Goal: Communication & Community: Connect with others

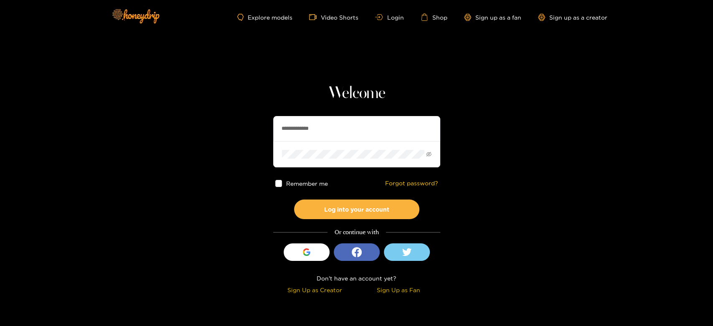
drag, startPoint x: 369, startPoint y: 131, endPoint x: 246, endPoint y: 134, distance: 123.6
click at [246, 134] on section "**********" at bounding box center [356, 148] width 713 height 297
paste input "text"
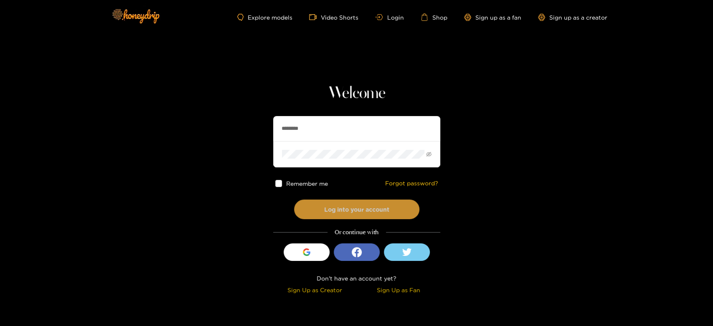
type input "********"
click at [331, 206] on button "Log into your account" at bounding box center [356, 210] width 125 height 20
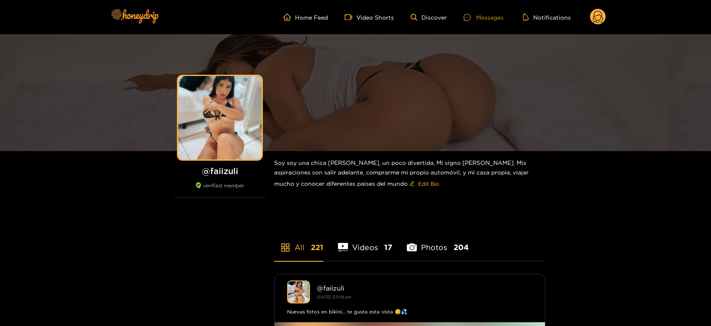
click at [489, 14] on div "Messages" at bounding box center [484, 18] width 40 height 10
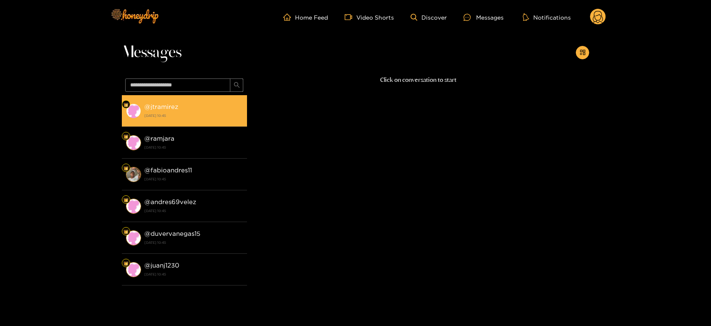
click at [215, 125] on li "@ jtramirez [DATE] 10:45" at bounding box center [184, 111] width 125 height 32
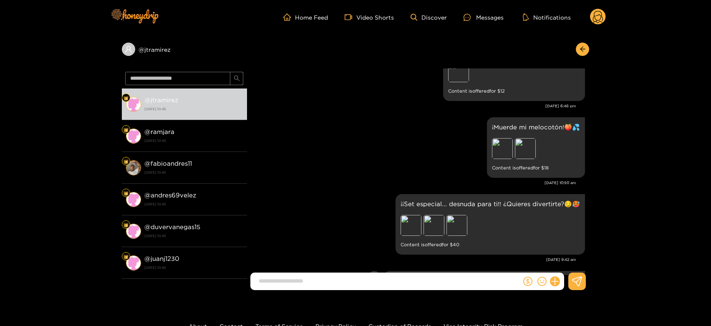
scroll to position [1494, 0]
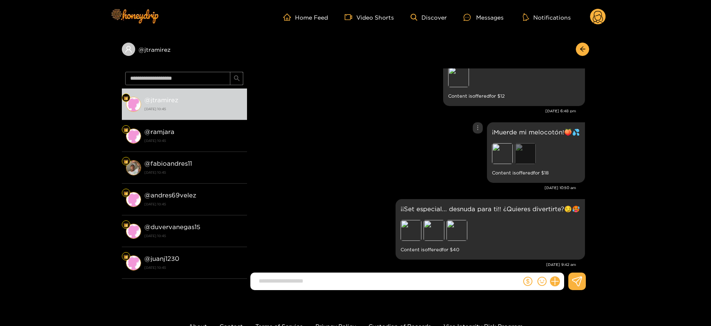
click at [521, 143] on div "Preview" at bounding box center [525, 153] width 21 height 21
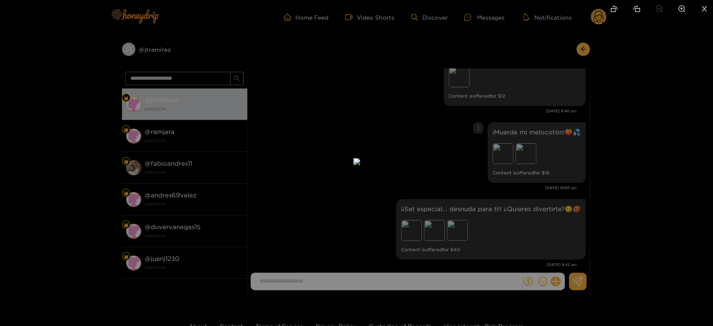
click at [518, 186] on div at bounding box center [356, 163] width 713 height 326
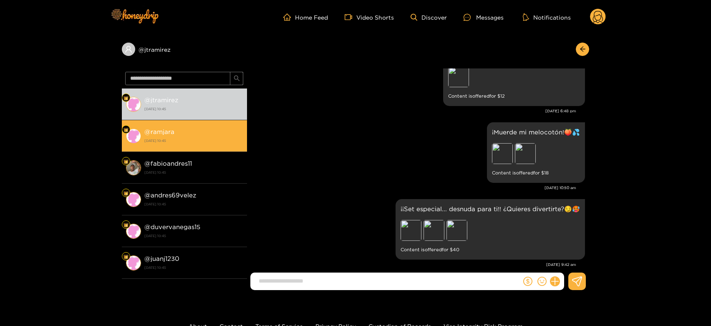
click at [202, 126] on li "@ ramjara [DATE] 10:45" at bounding box center [184, 136] width 125 height 32
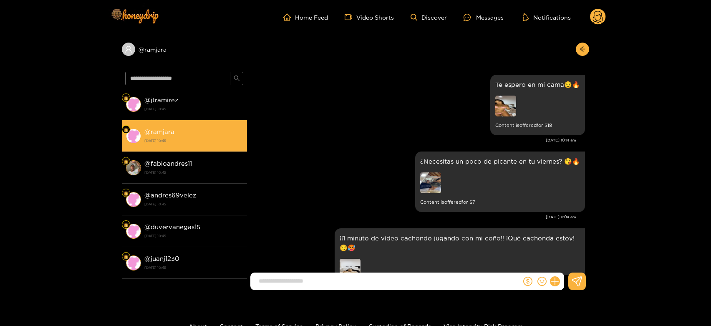
scroll to position [1726, 0]
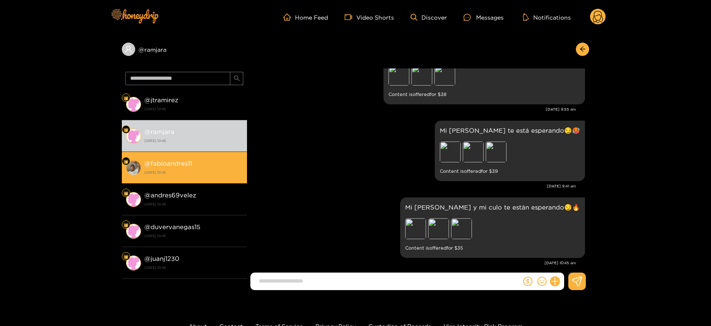
click at [167, 154] on li "@ fabioandres11 [DATE] 10:45" at bounding box center [184, 168] width 125 height 32
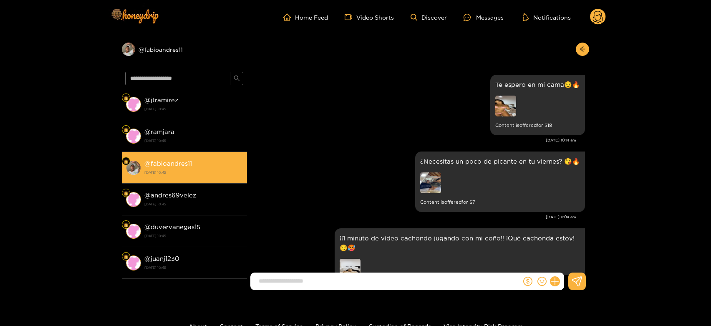
scroll to position [1726, 0]
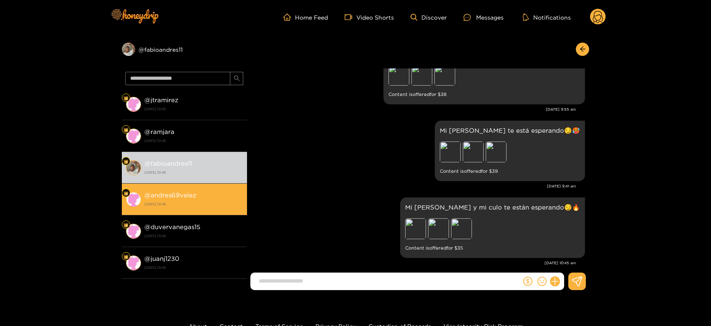
click at [195, 185] on li "@ andres69velez [DATE] 10:45" at bounding box center [184, 200] width 125 height 32
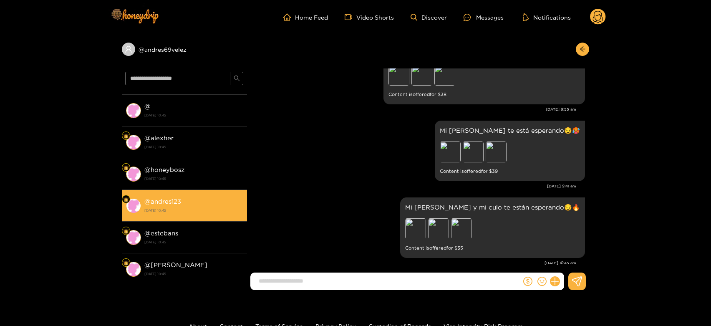
scroll to position [324, 0]
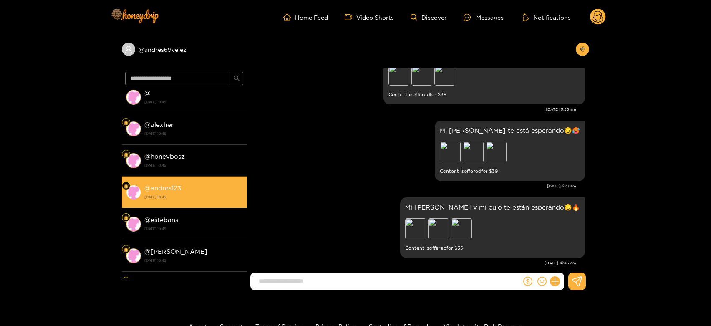
click at [194, 186] on div "@ andres123 [DATE] 10:45" at bounding box center [193, 192] width 99 height 19
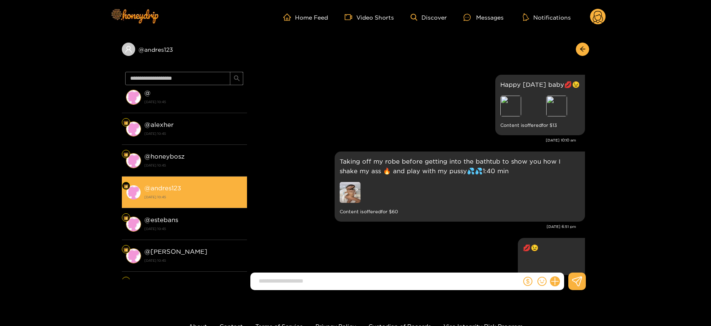
scroll to position [1769, 0]
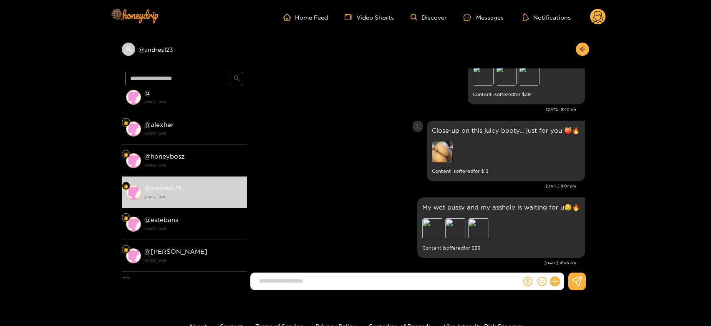
click at [442, 142] on img at bounding box center [442, 152] width 21 height 21
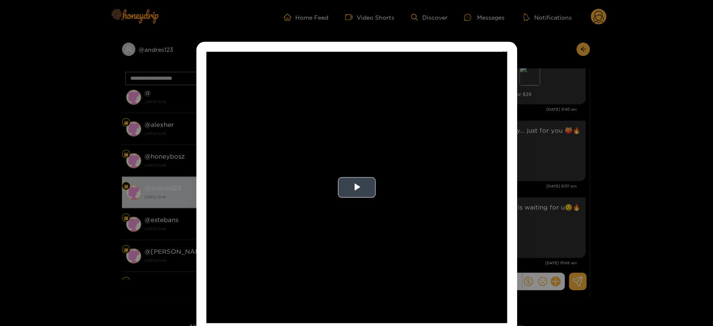
click at [396, 177] on video "Video Player" at bounding box center [356, 187] width 301 height 271
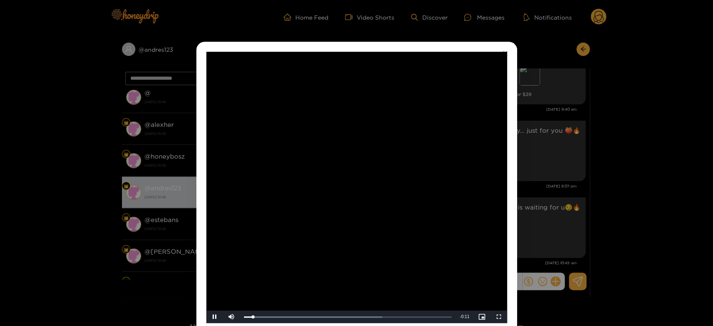
click at [439, 193] on video "Video Player" at bounding box center [356, 187] width 301 height 271
click at [568, 210] on div "**********" at bounding box center [356, 163] width 713 height 326
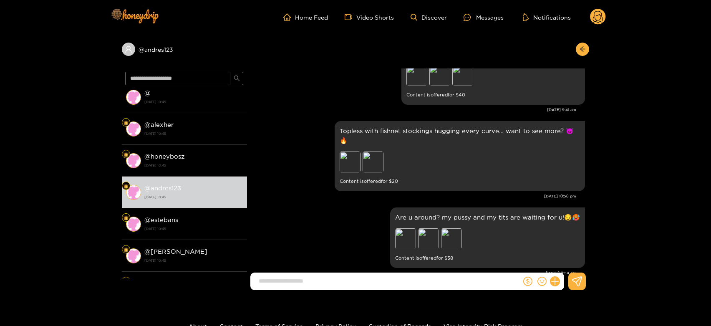
scroll to position [1398, 0]
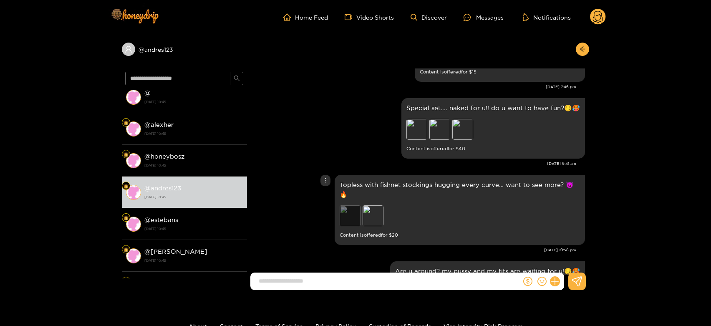
click at [352, 207] on div "Preview" at bounding box center [350, 215] width 21 height 21
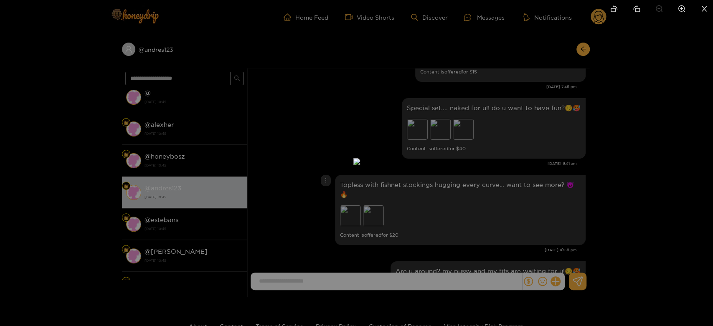
click at [521, 207] on div at bounding box center [356, 163] width 713 height 326
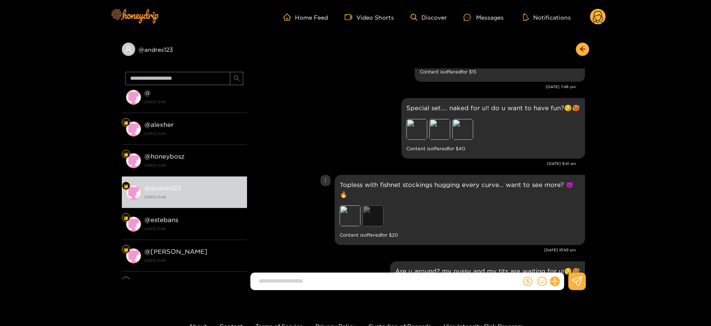
click at [379, 209] on div "Preview" at bounding box center [373, 215] width 21 height 21
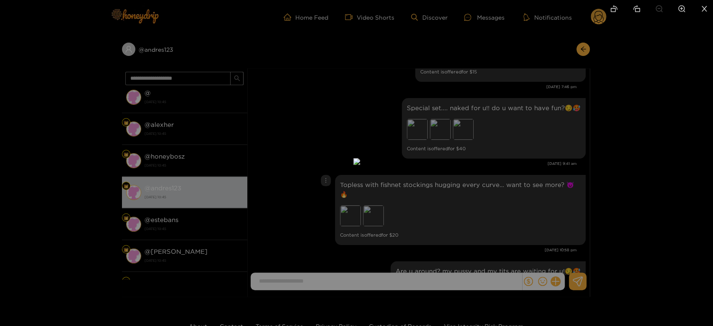
click at [524, 196] on div at bounding box center [356, 163] width 713 height 326
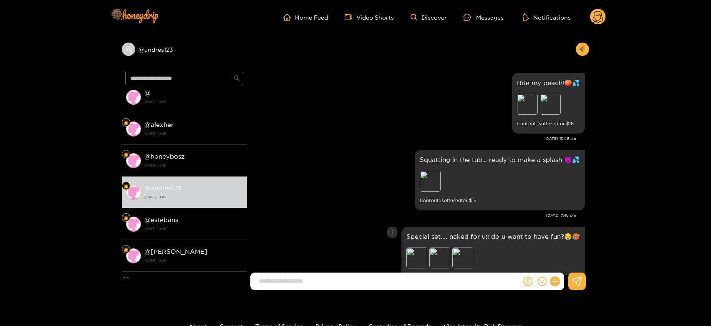
scroll to position [1259, 0]
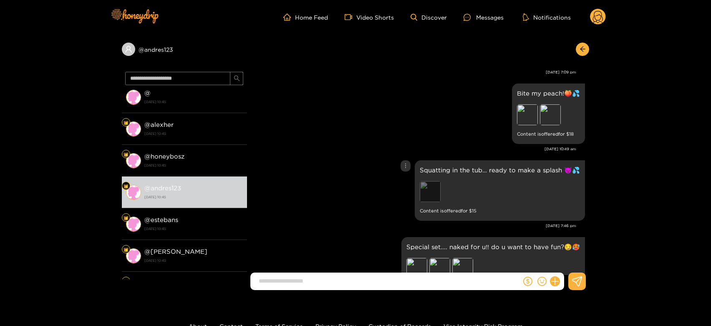
click at [440, 189] on div "Preview" at bounding box center [430, 191] width 21 height 21
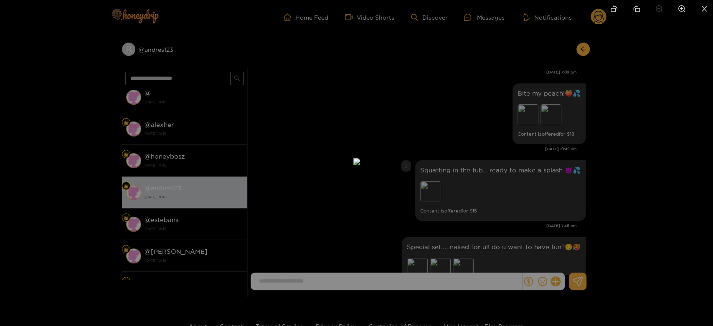
click at [501, 181] on div at bounding box center [356, 163] width 713 height 326
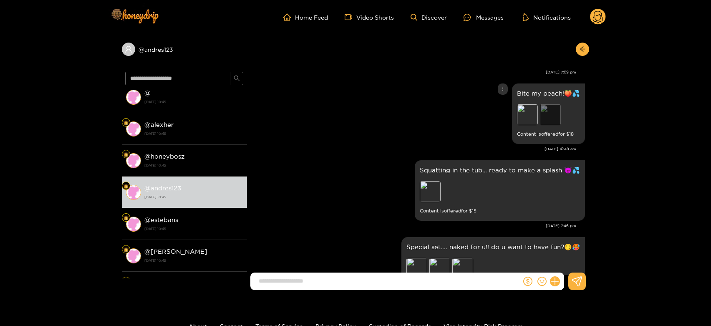
click at [544, 116] on div "Preview" at bounding box center [550, 114] width 21 height 21
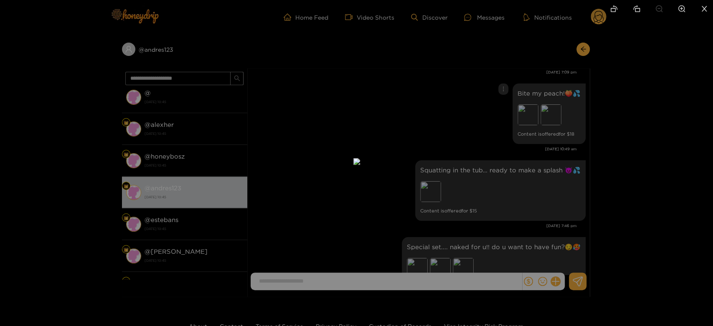
click at [519, 160] on div at bounding box center [356, 163] width 713 height 326
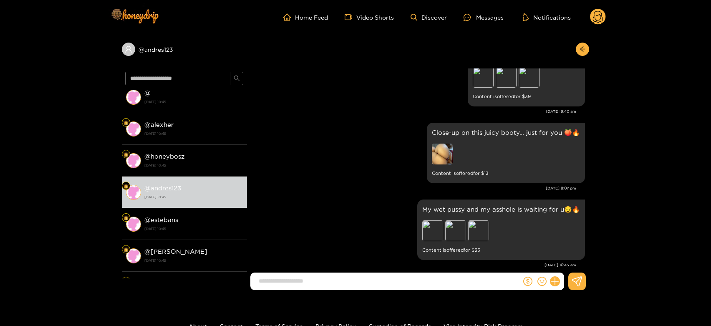
scroll to position [1769, 0]
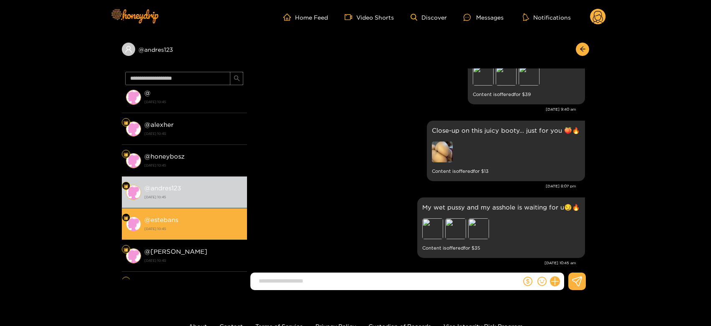
click at [199, 222] on div "@ estebans [DATE] 10:45" at bounding box center [193, 224] width 99 height 19
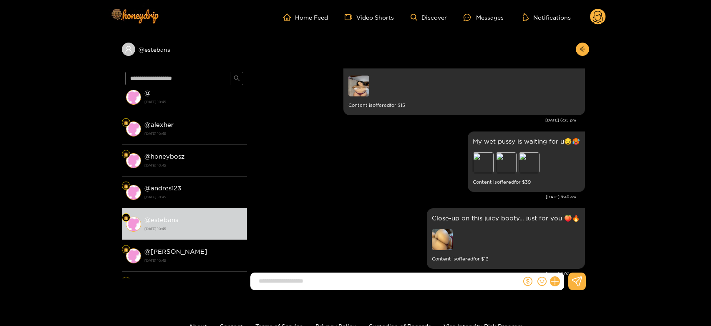
scroll to position [1676, 0]
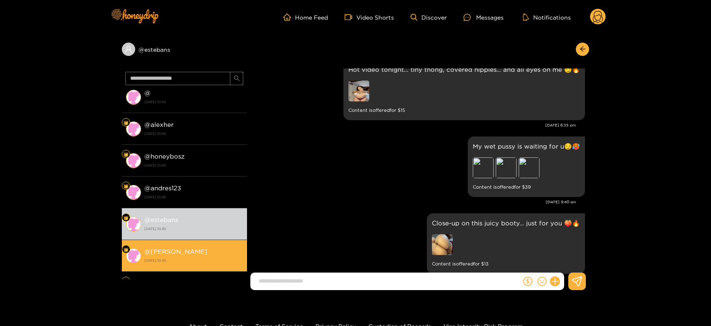
click at [177, 249] on div "@ [PERSON_NAME] [DATE] 10:45" at bounding box center [193, 255] width 99 height 19
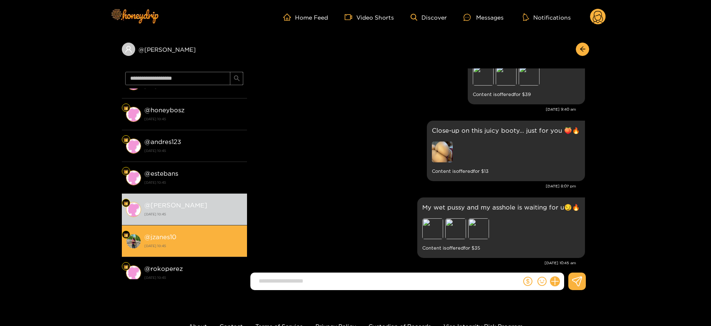
scroll to position [417, 0]
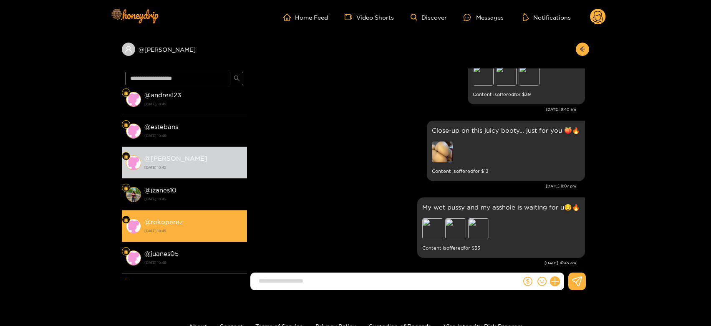
click at [204, 212] on li "@ rokoperez [DATE] 10:45" at bounding box center [184, 226] width 125 height 32
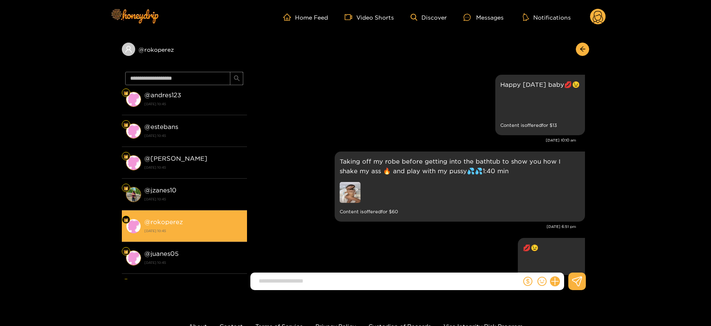
scroll to position [1769, 0]
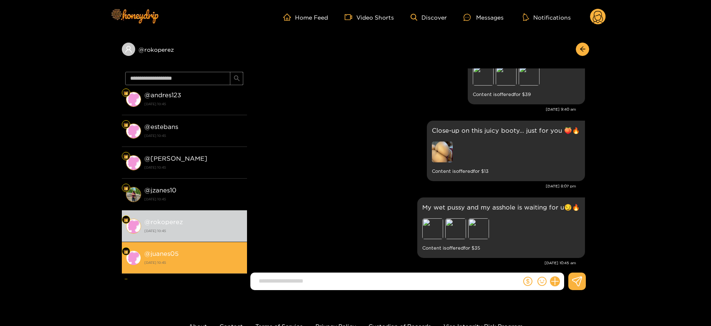
click at [184, 244] on li "@ juanes05 [DATE] 10:45" at bounding box center [184, 258] width 125 height 32
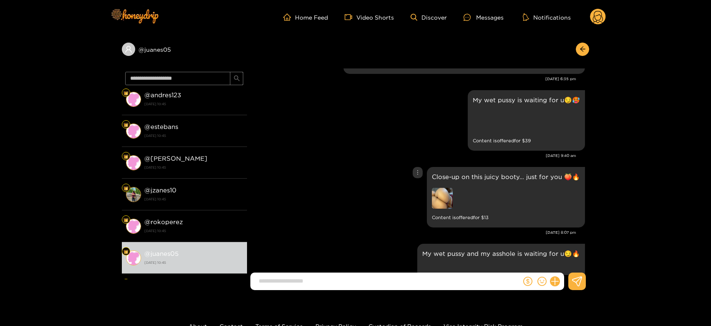
scroll to position [1769, 0]
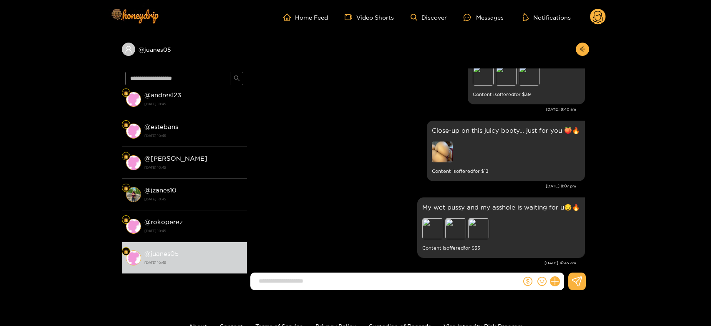
click at [598, 15] on circle at bounding box center [598, 17] width 16 height 16
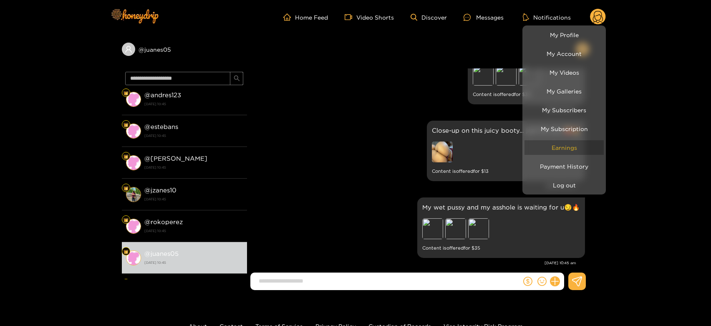
click at [573, 145] on link "Earnings" at bounding box center [564, 147] width 79 height 15
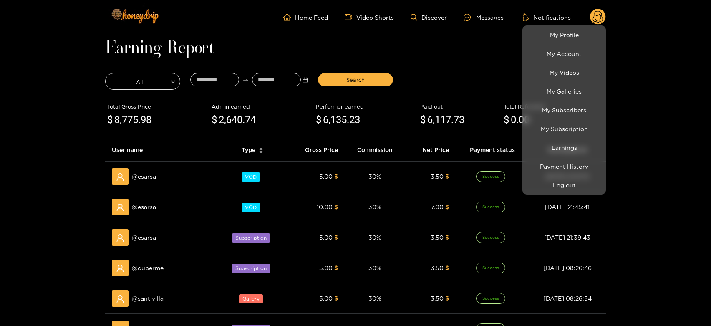
click at [142, 179] on div at bounding box center [355, 163] width 711 height 326
click at [142, 179] on span "@ esarsa" at bounding box center [144, 176] width 24 height 9
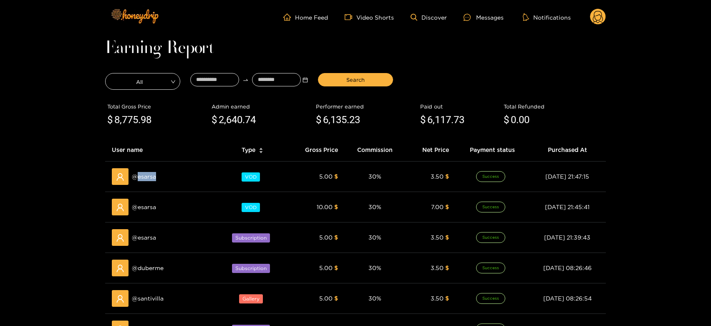
copy span "esarsa"
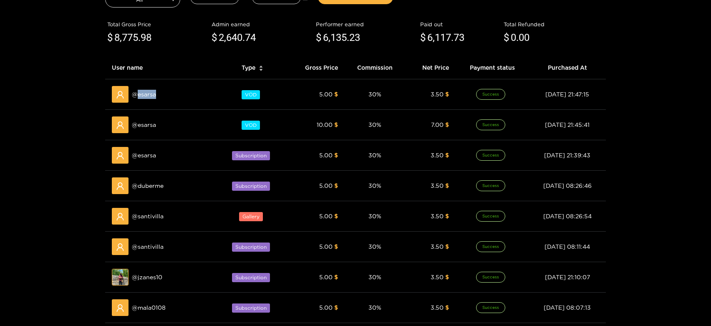
scroll to position [93, 0]
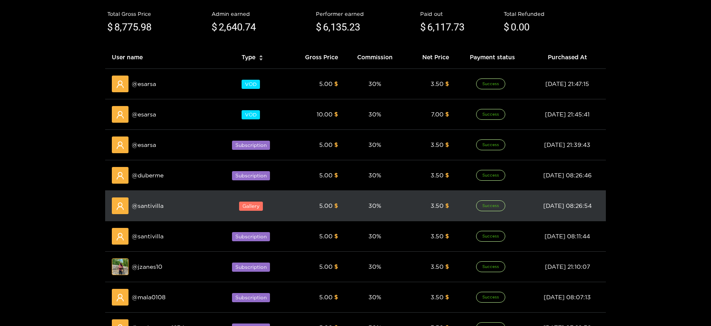
click at [142, 207] on span "@ santivilla" at bounding box center [148, 205] width 32 height 9
copy span "santivilla"
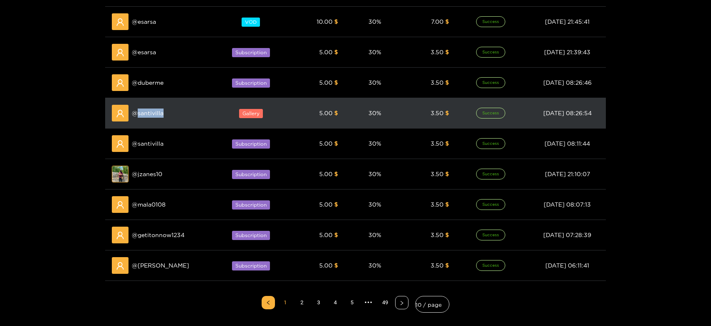
scroll to position [0, 0]
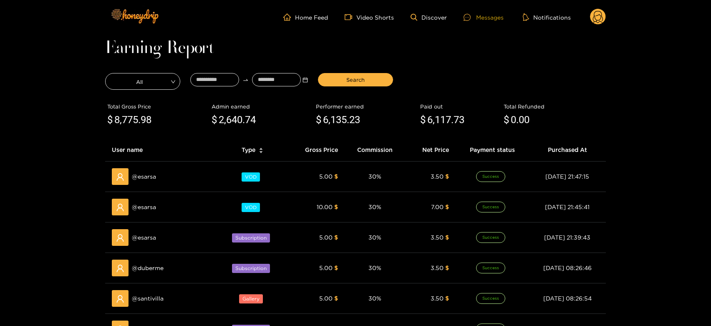
click at [500, 18] on div "Messages" at bounding box center [484, 18] width 40 height 10
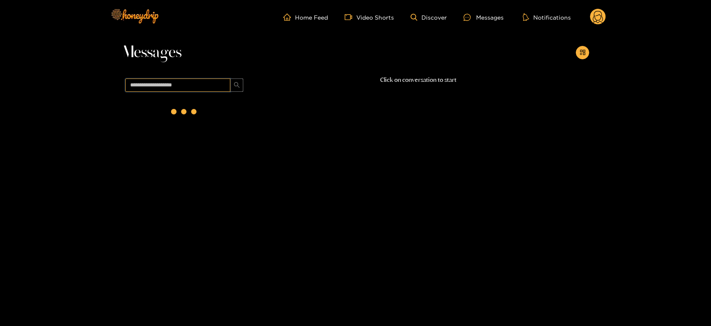
click at [205, 85] on input "text" at bounding box center [177, 84] width 105 height 13
paste input "**********"
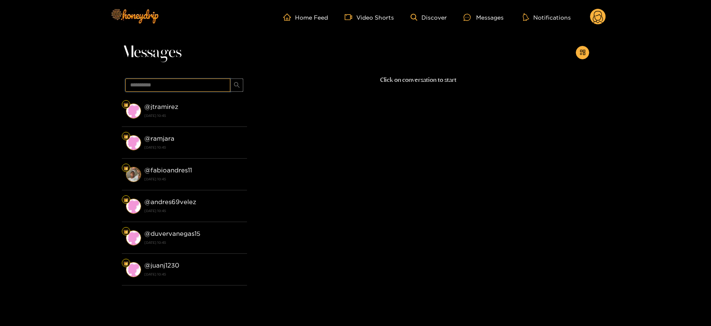
type input "**********"
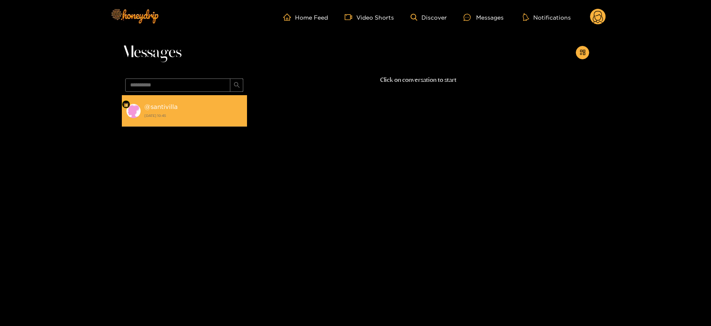
click at [195, 106] on div "@ santivilla [DATE] 10:45" at bounding box center [193, 110] width 99 height 19
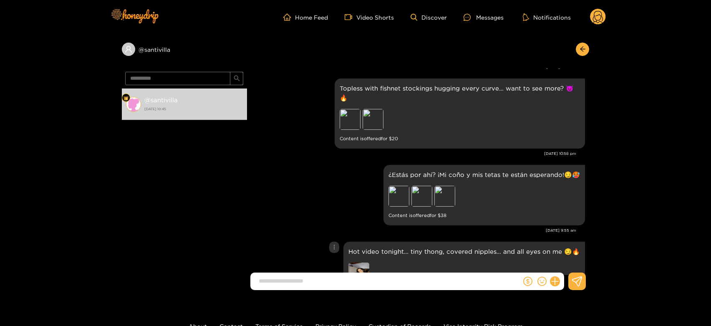
scroll to position [1481, 0]
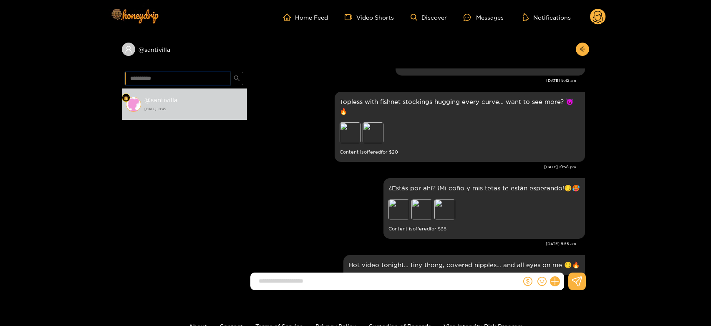
click at [187, 76] on input "**********" at bounding box center [177, 78] width 105 height 13
click at [602, 10] on circle at bounding box center [598, 17] width 16 height 16
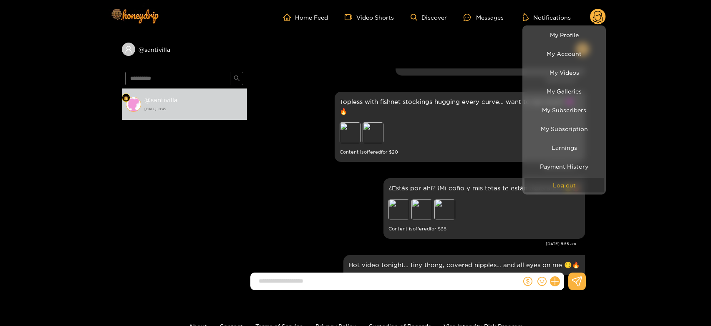
click at [564, 181] on button "Log out" at bounding box center [564, 185] width 79 height 15
